Goal: Complete application form

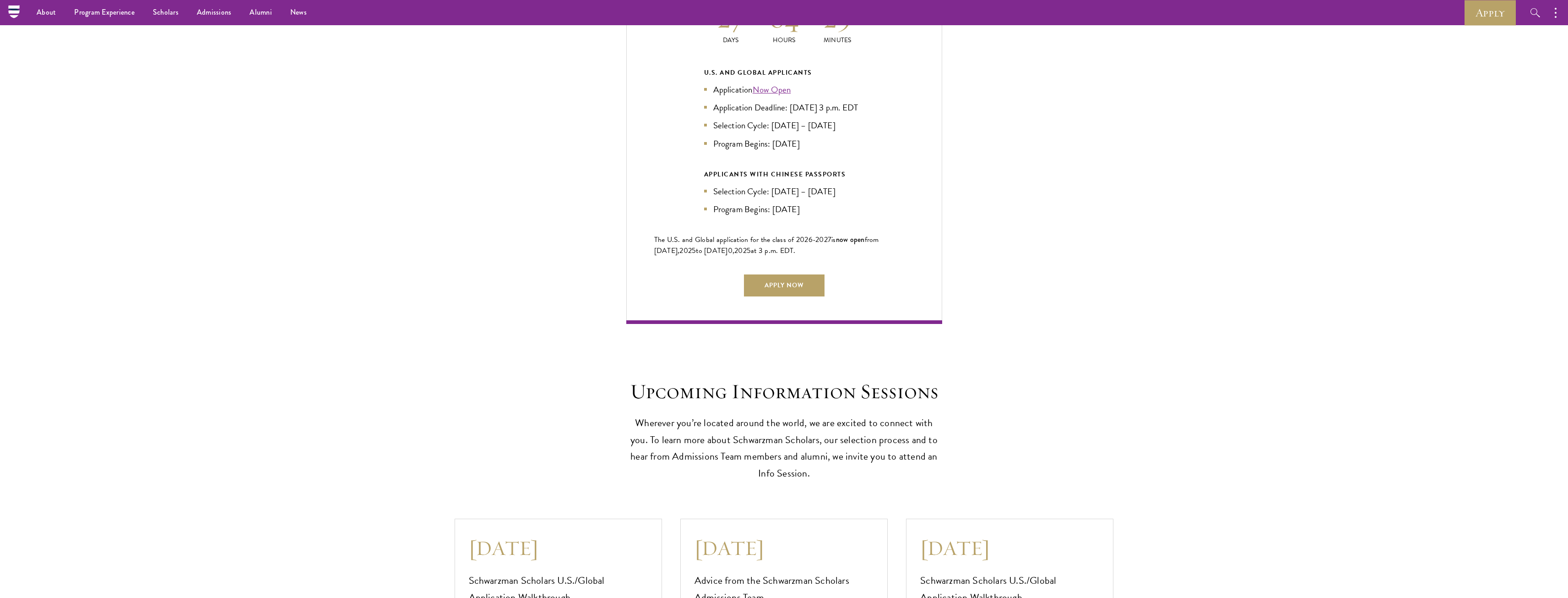
scroll to position [1969, 0]
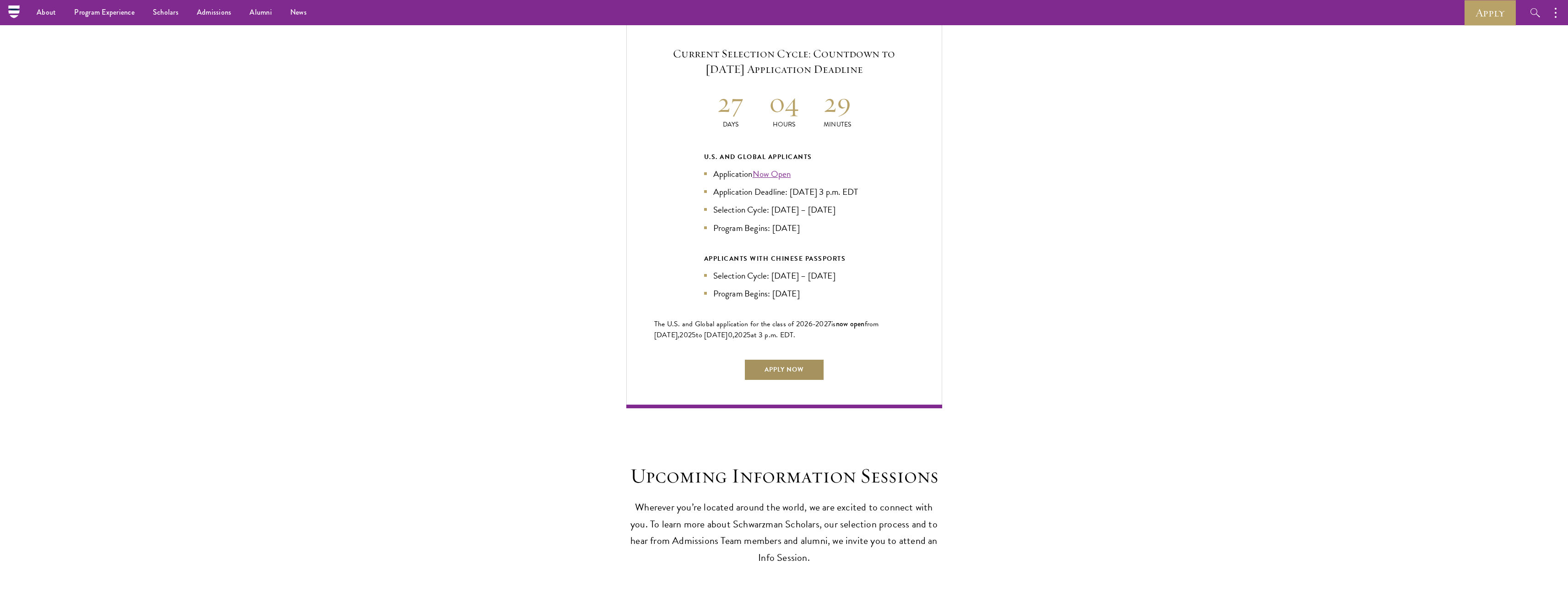
click at [779, 361] on link "Apply Now" at bounding box center [784, 370] width 80 height 22
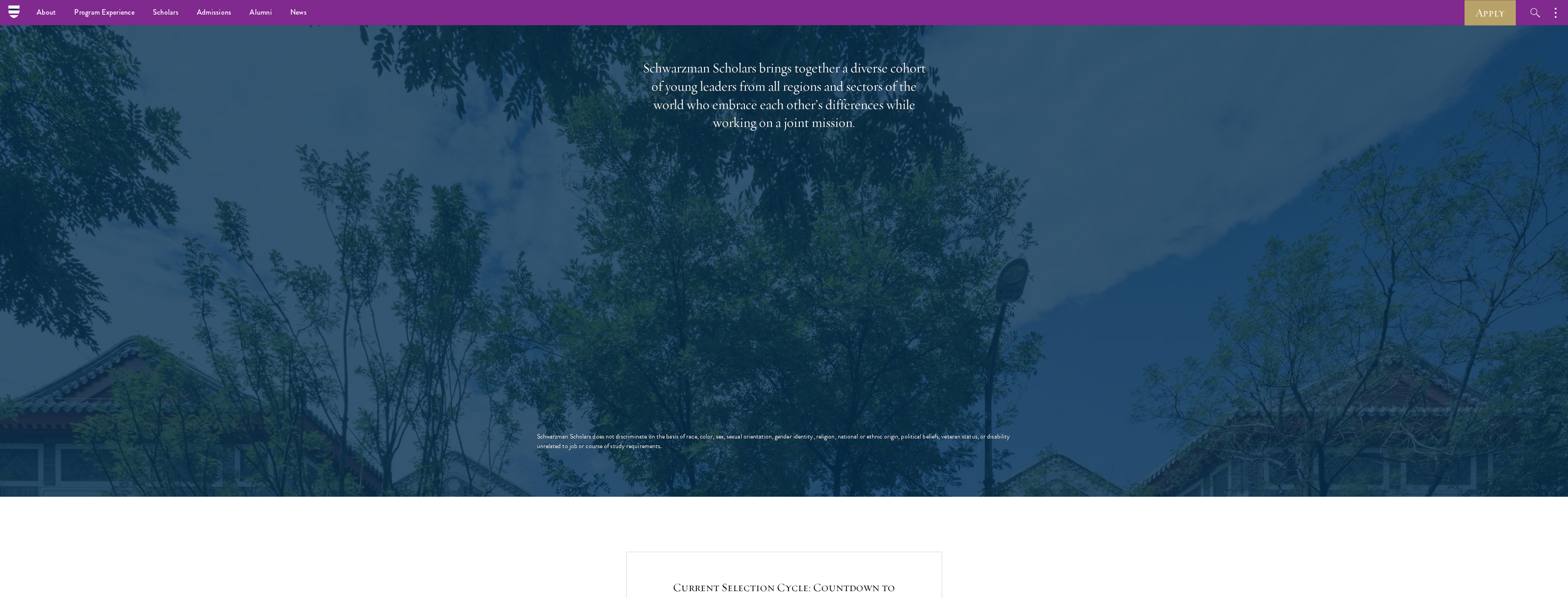
scroll to position [1420, 0]
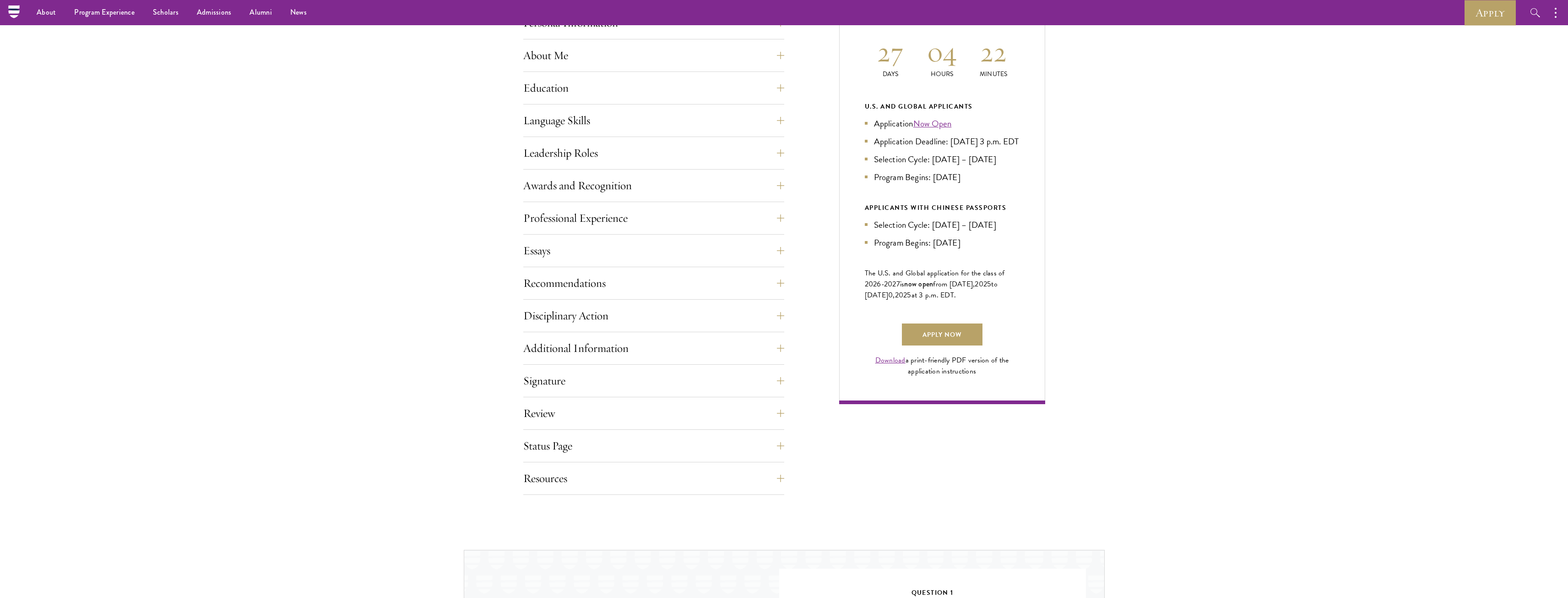
scroll to position [236, 0]
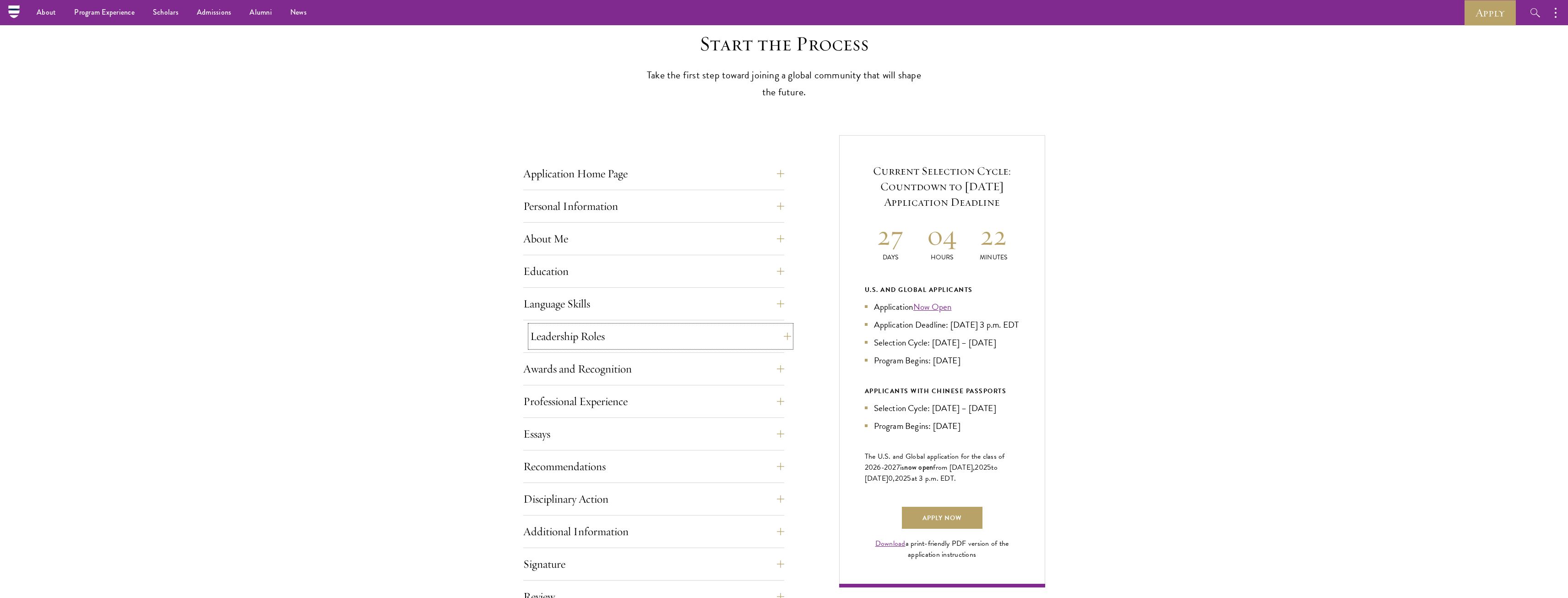
click at [674, 339] on button "Leadership Roles" at bounding box center [660, 336] width 261 height 22
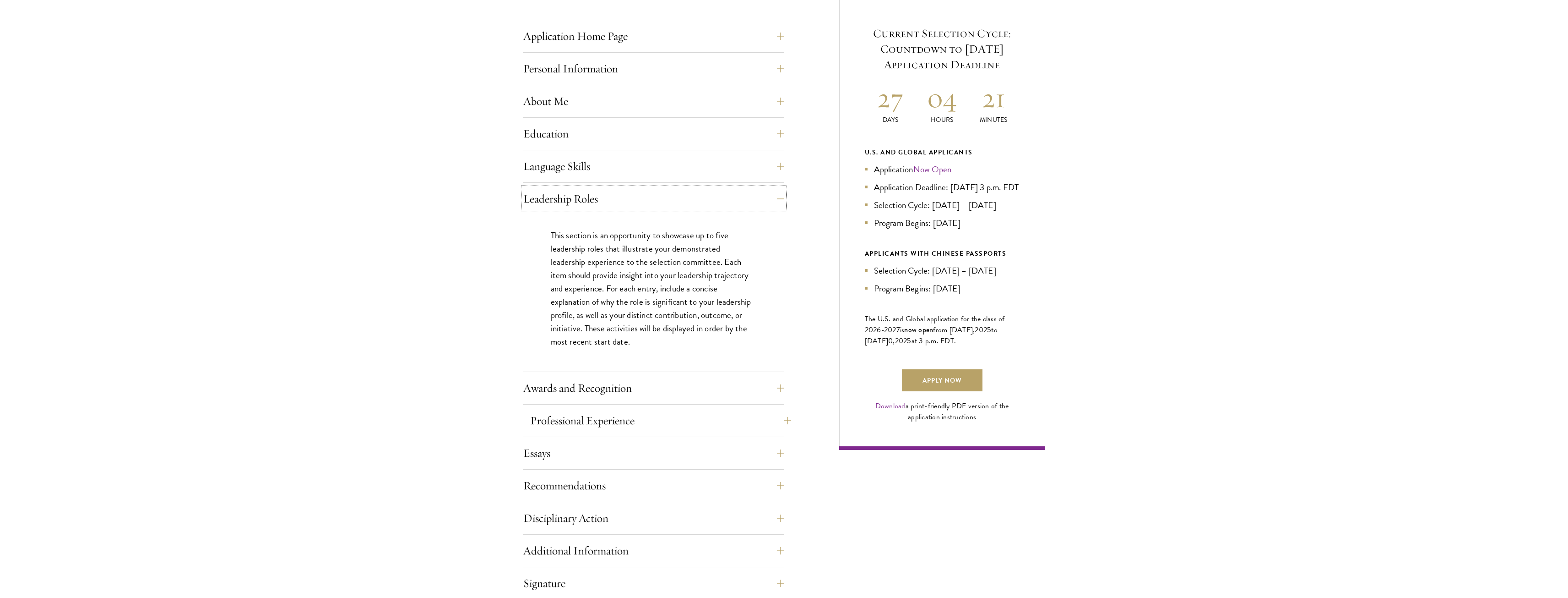
scroll to position [418, 0]
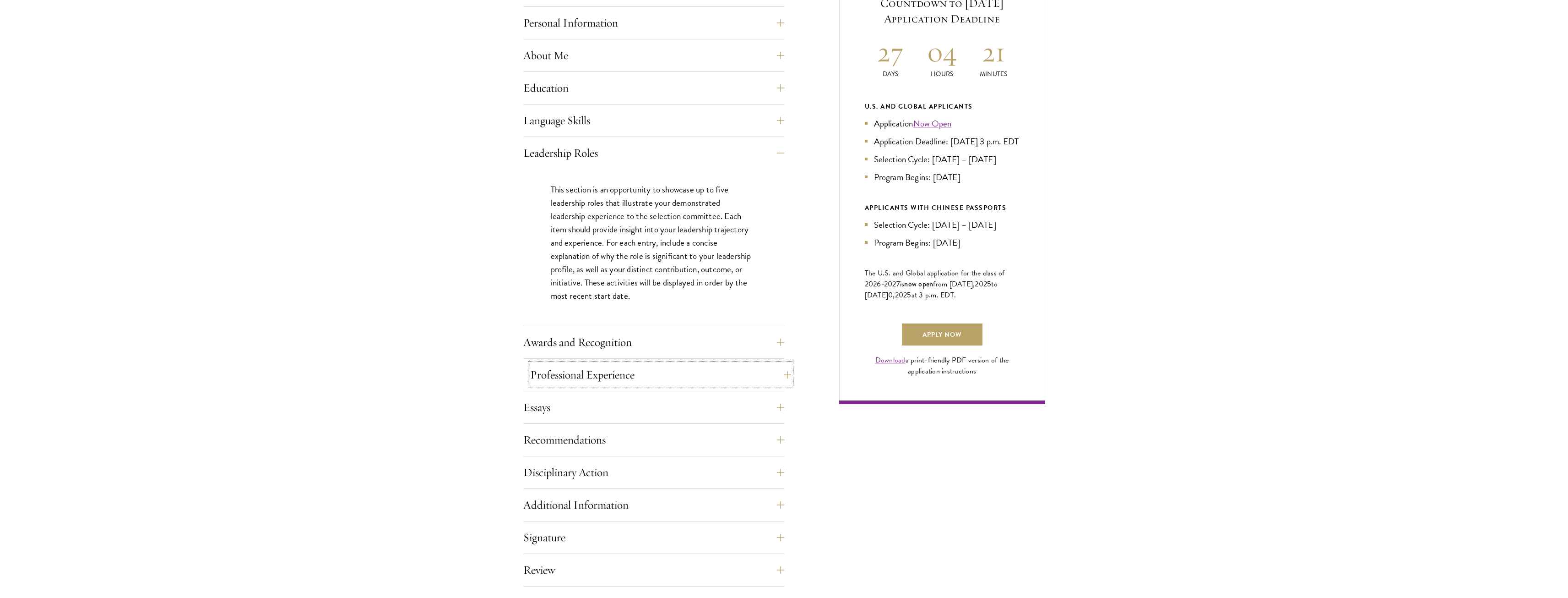
click at [612, 373] on button "Professional Experience" at bounding box center [660, 375] width 261 height 22
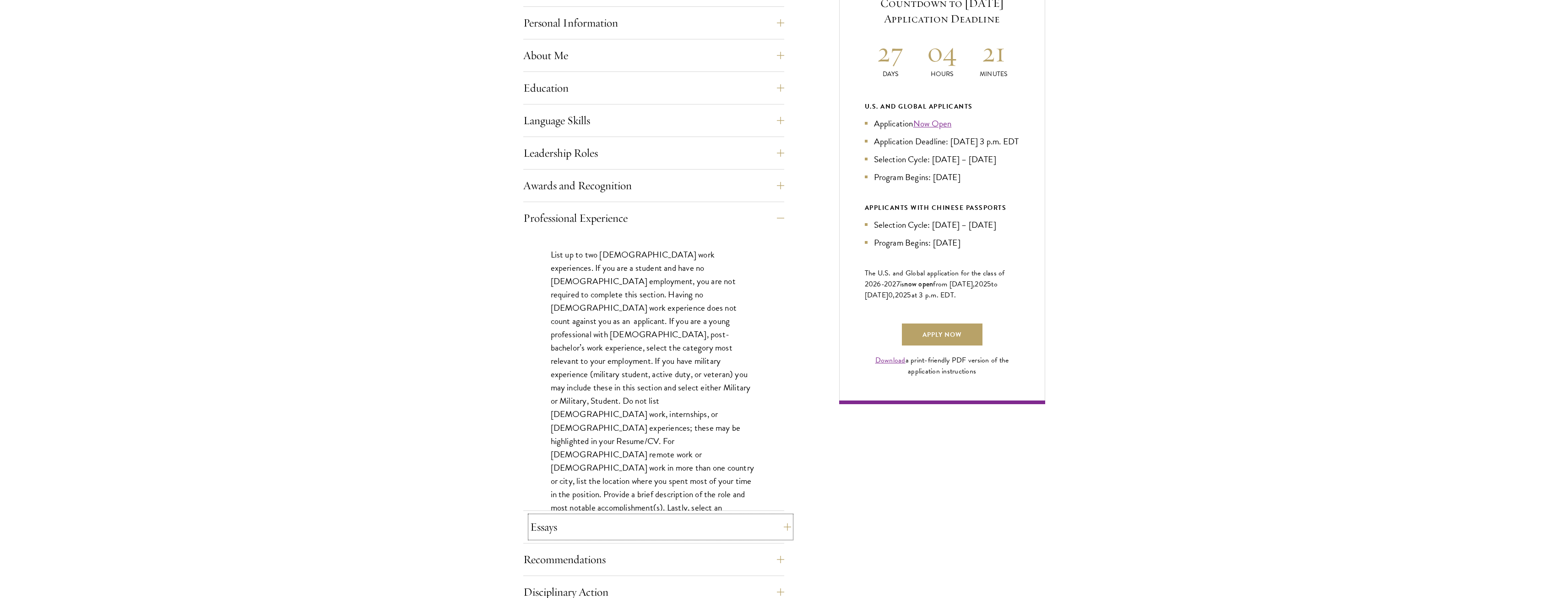
click at [548, 524] on button "Essays" at bounding box center [660, 527] width 261 height 22
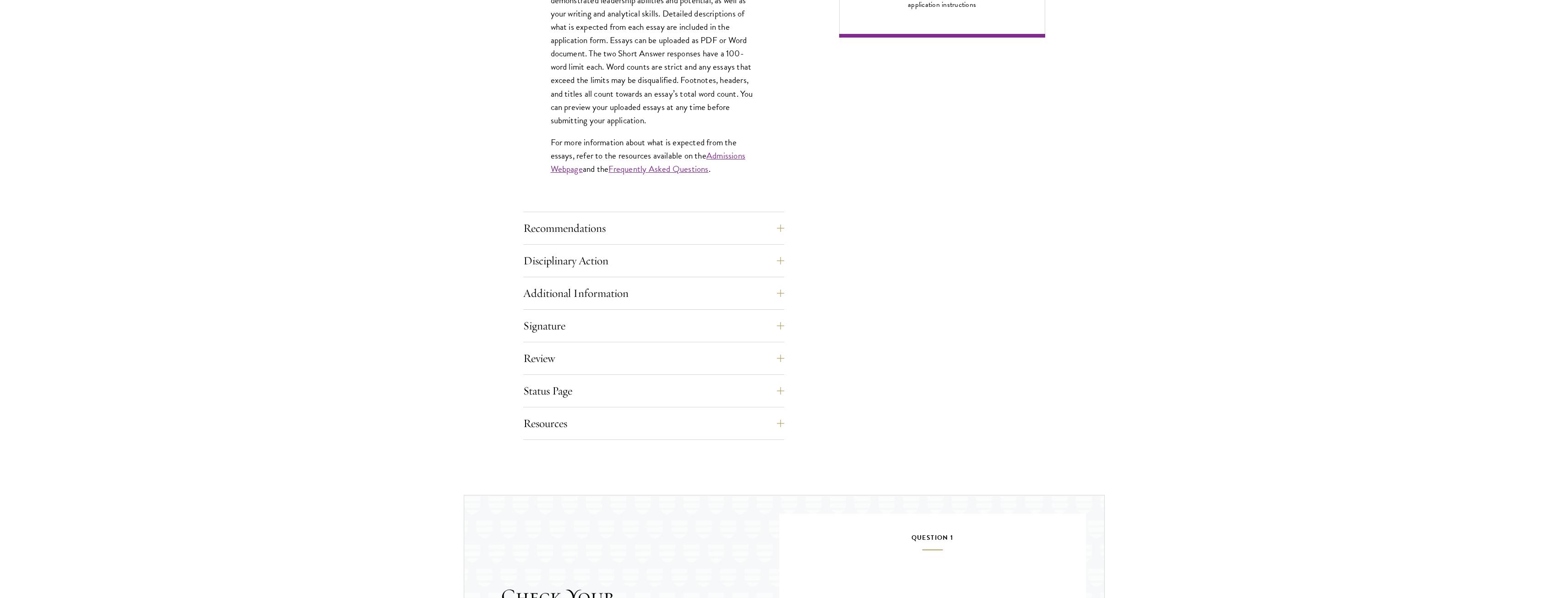
scroll to position [968, 0]
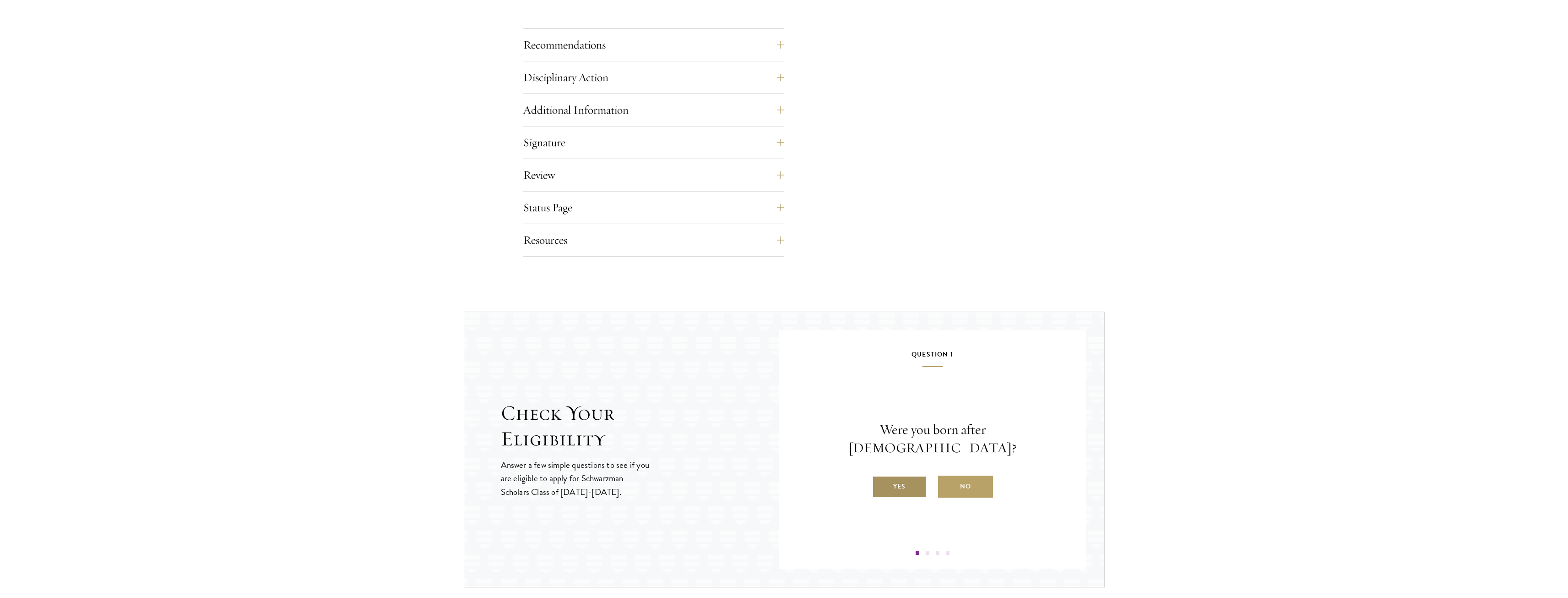
click at [889, 481] on label "Yes" at bounding box center [900, 487] width 55 height 22
click at [880, 481] on input "Yes" at bounding box center [877, 480] width 9 height 9
click at [889, 487] on label "Yes" at bounding box center [900, 487] width 55 height 22
click at [880, 485] on input "Yes" at bounding box center [877, 480] width 9 height 9
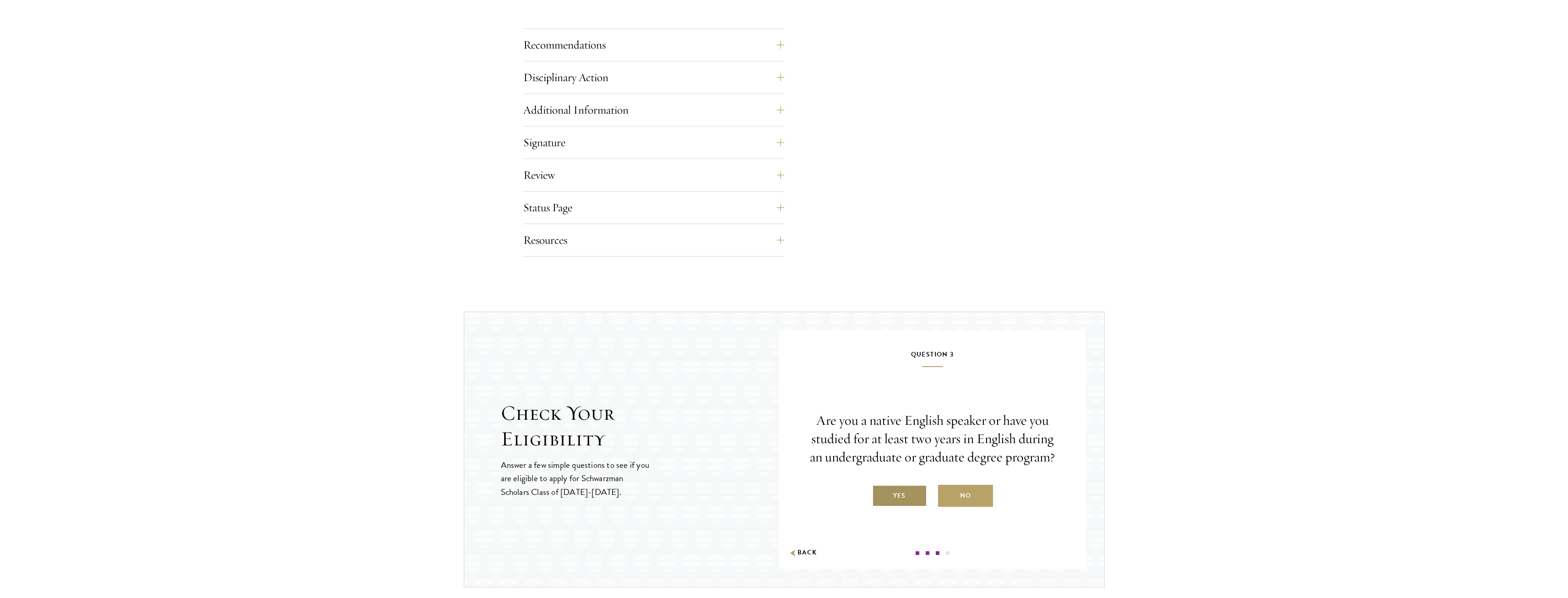
click at [905, 495] on label "Yes" at bounding box center [900, 496] width 55 height 22
click at [880, 494] on input "Yes" at bounding box center [877, 490] width 9 height 9
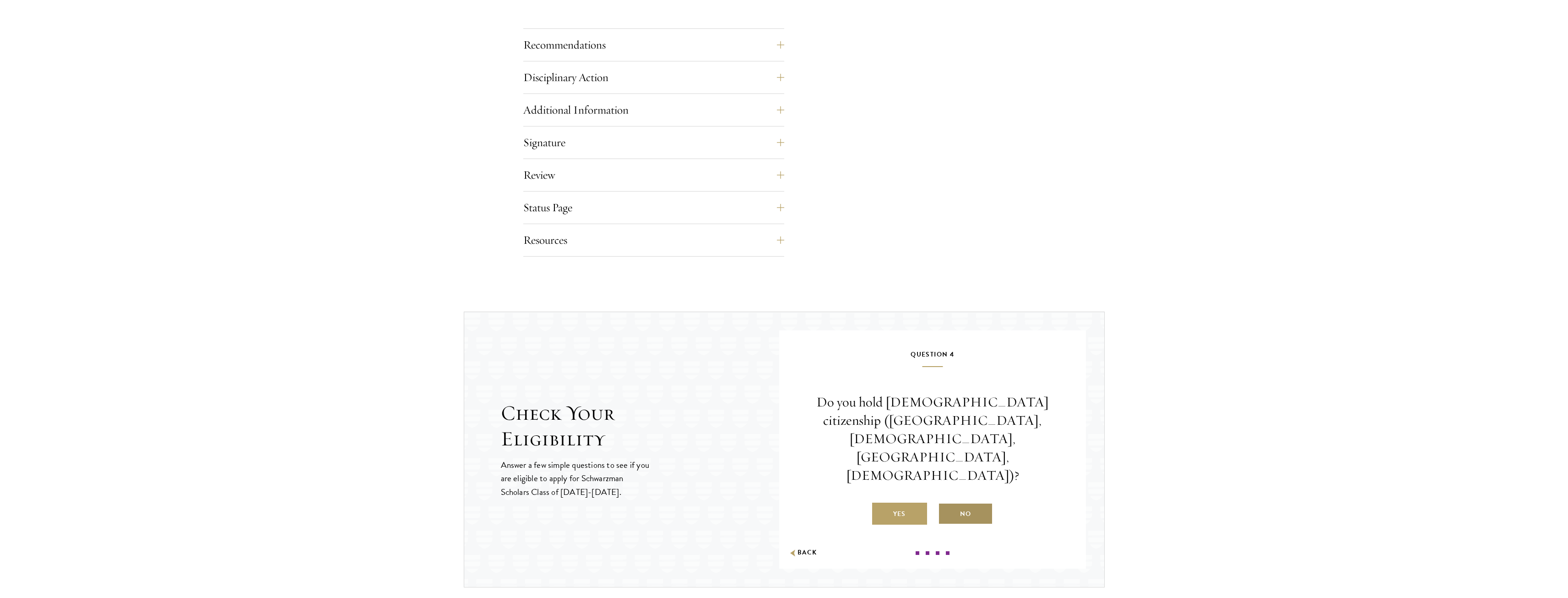
click at [952, 502] on label "No" at bounding box center [965, 513] width 55 height 22
click at [947, 504] on input "No" at bounding box center [942, 508] width 9 height 9
